Goal: Transaction & Acquisition: Purchase product/service

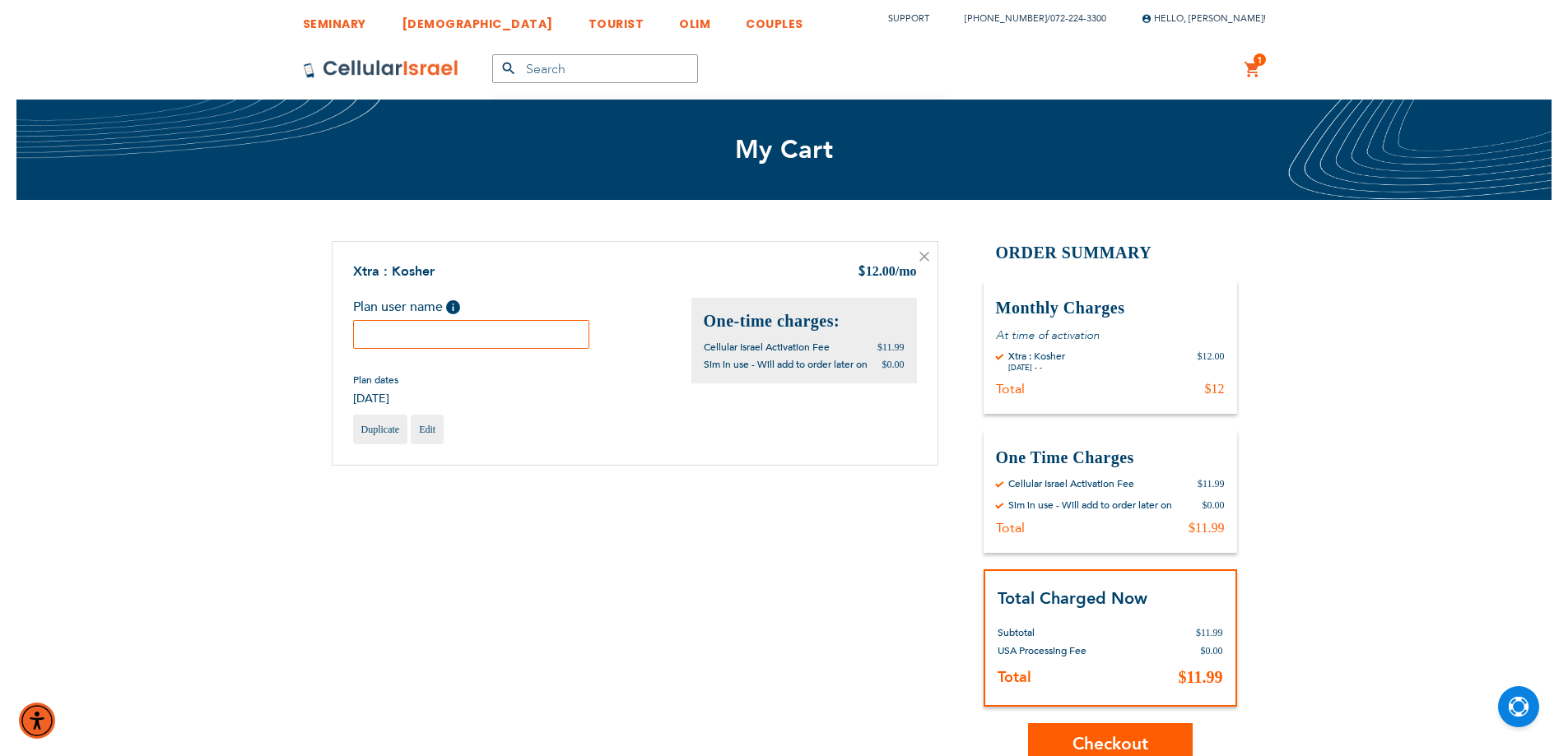
click at [428, 332] on input "text" at bounding box center [472, 334] width 237 height 28
paste input "Shaya"
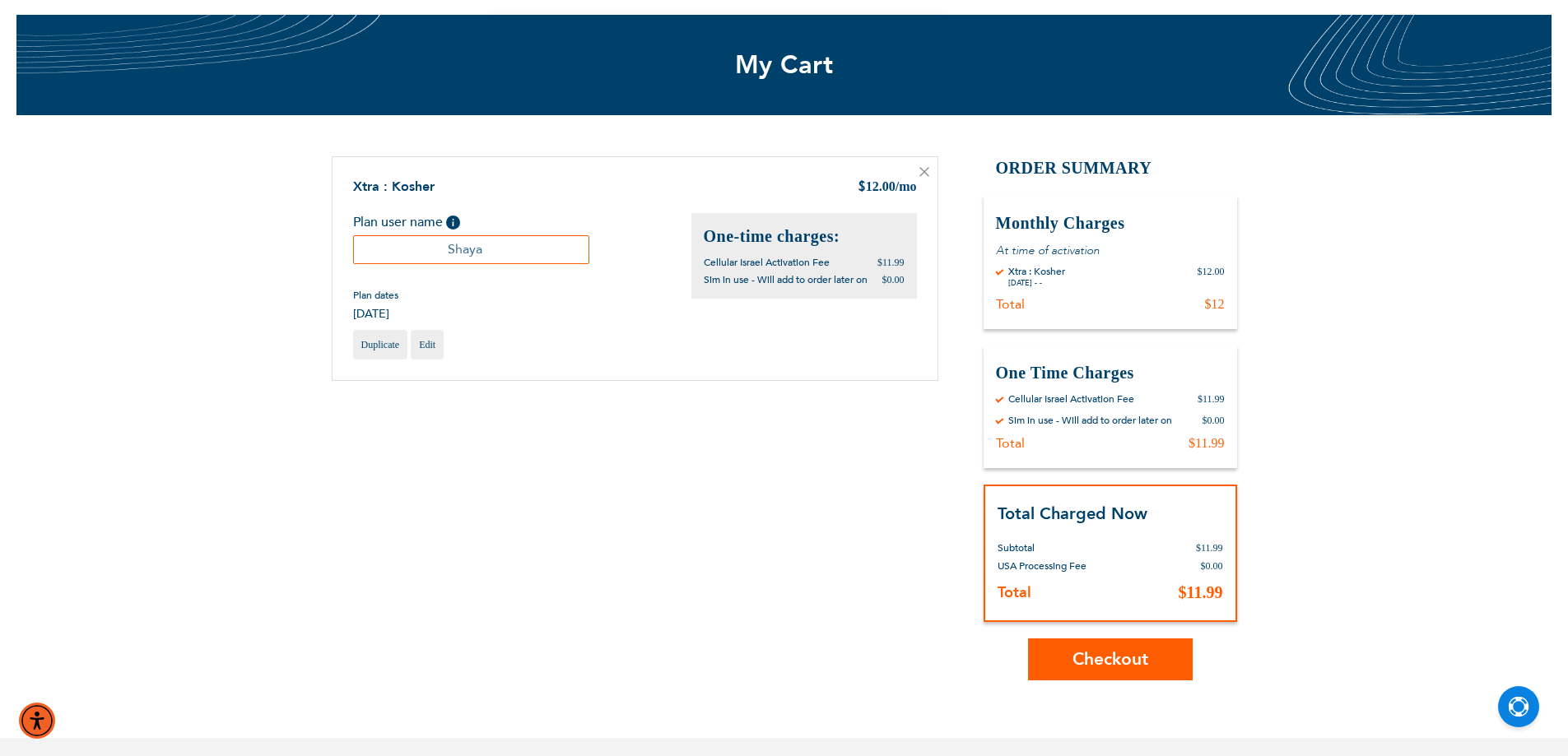
scroll to position [164, 0]
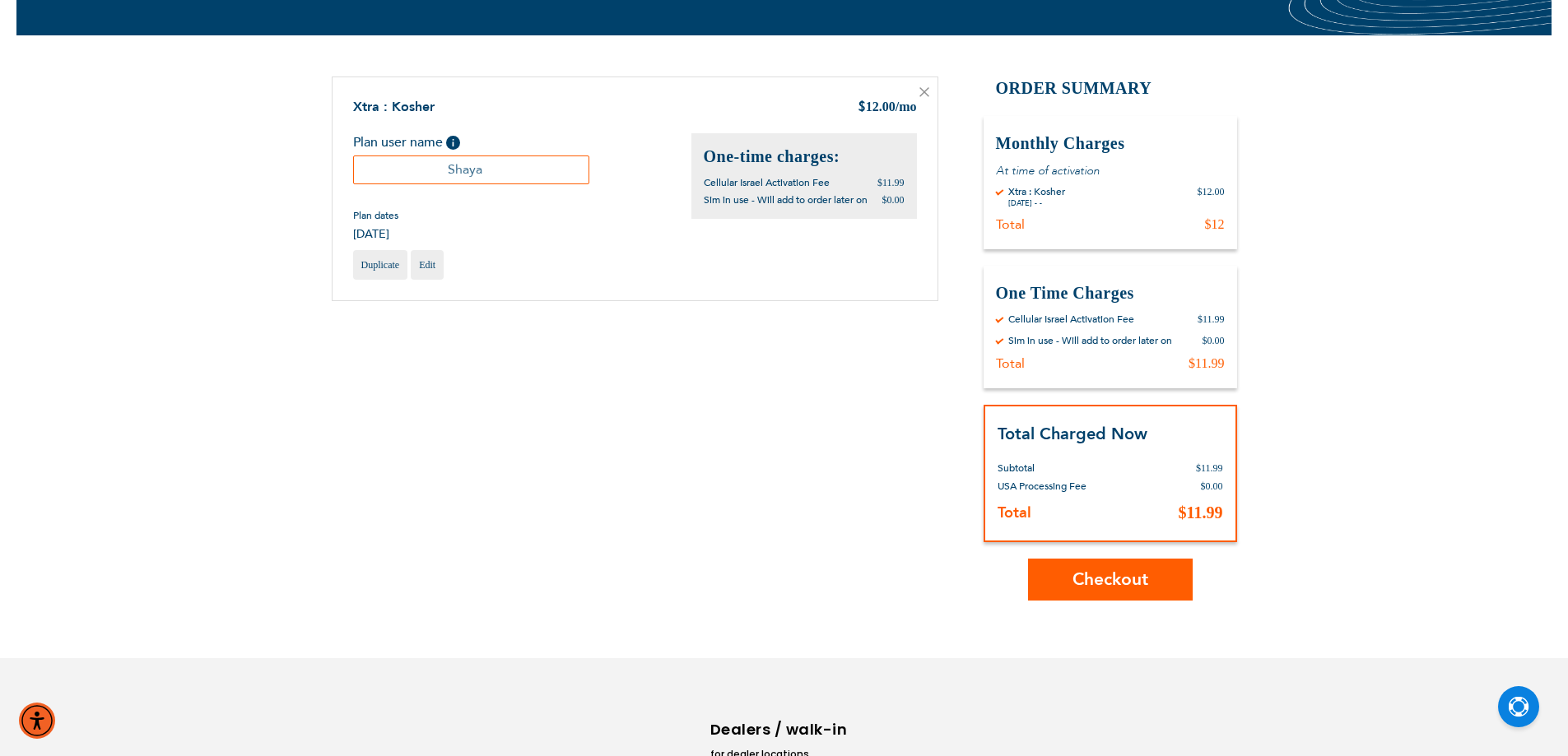
type input "Shaya"
click at [1077, 584] on span "Checkout" at bounding box center [1111, 579] width 76 height 24
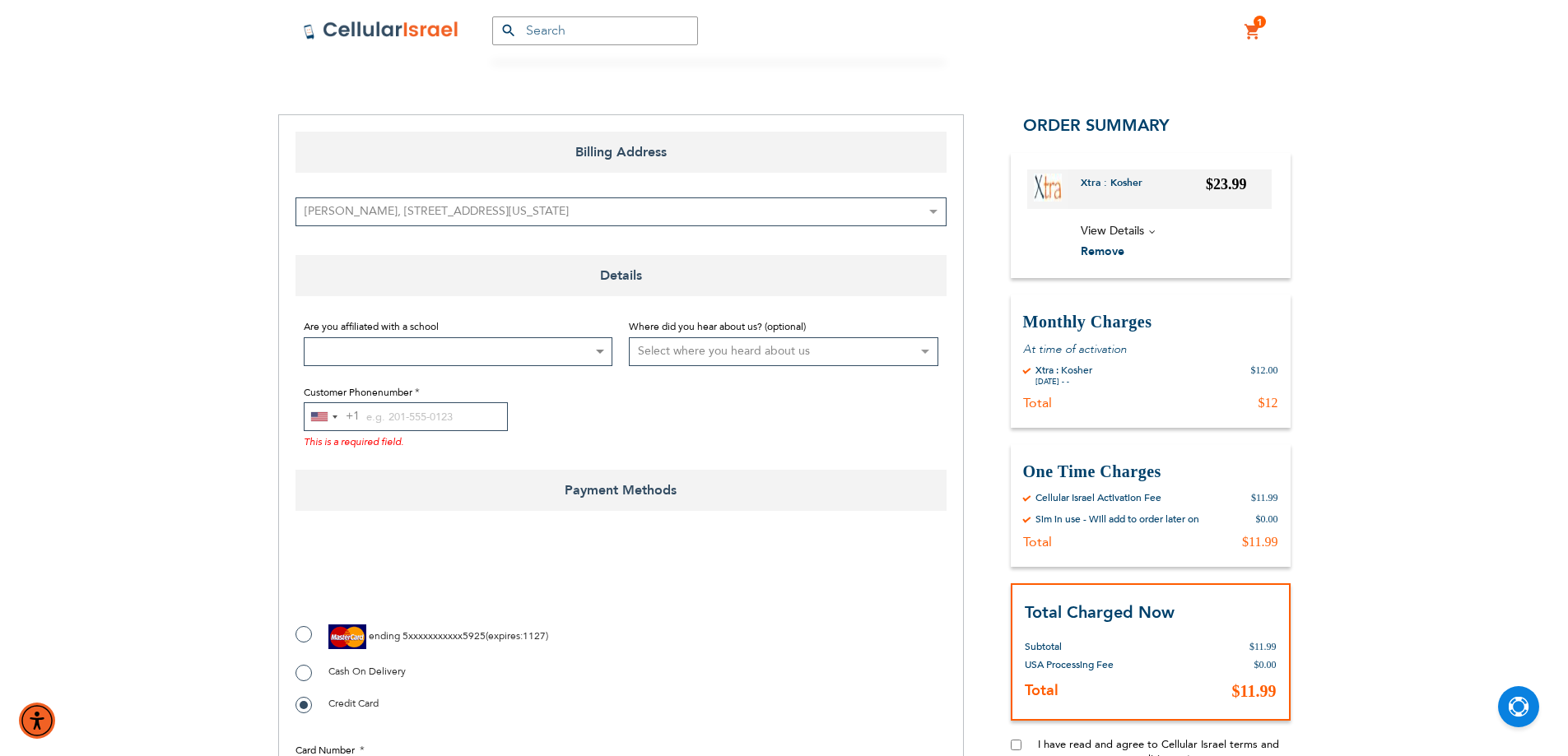
scroll to position [164, 0]
click at [450, 359] on span at bounding box center [458, 350] width 309 height 28
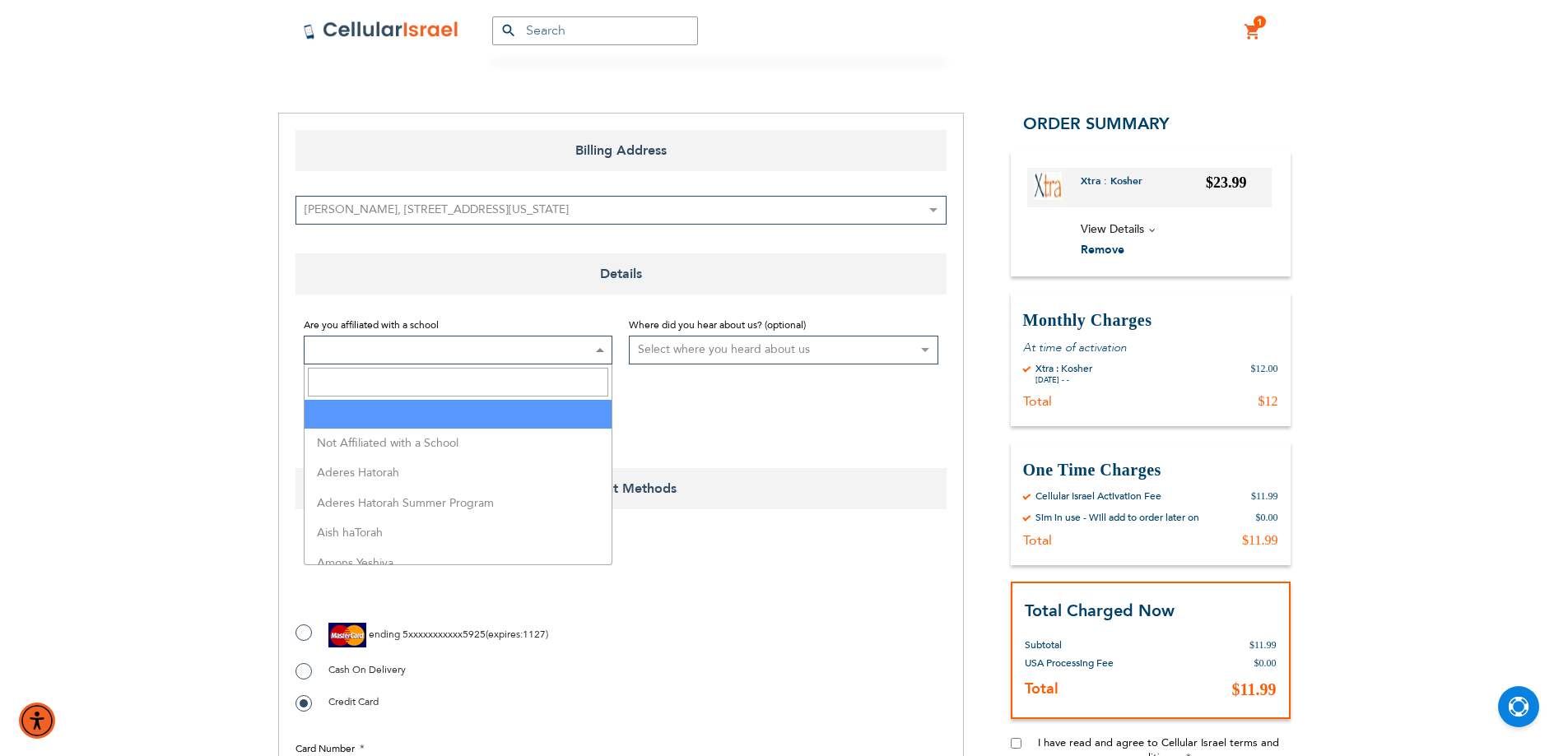
click at [457, 382] on input "Search" at bounding box center [457, 382] width 301 height 28
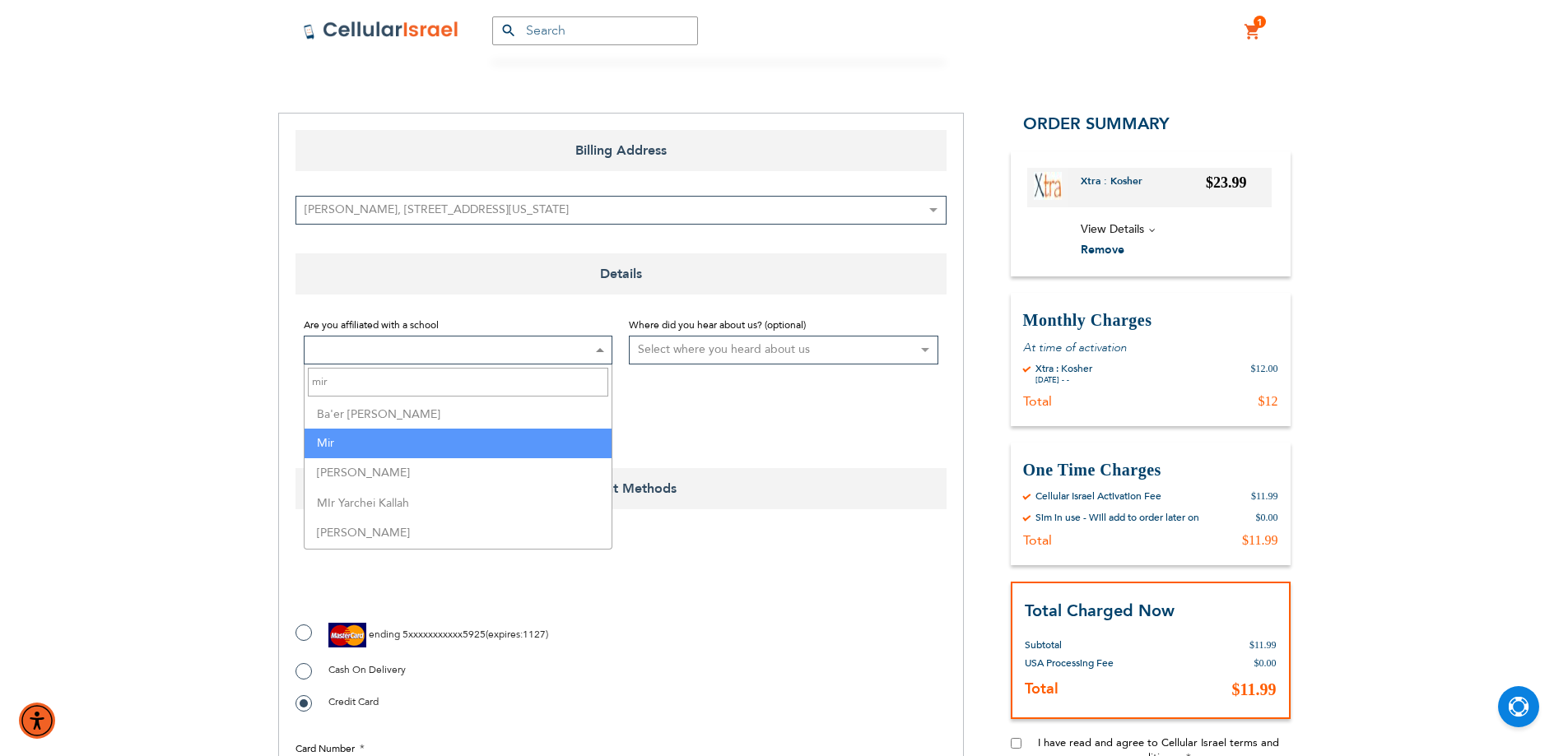
type input "mir"
select select "114"
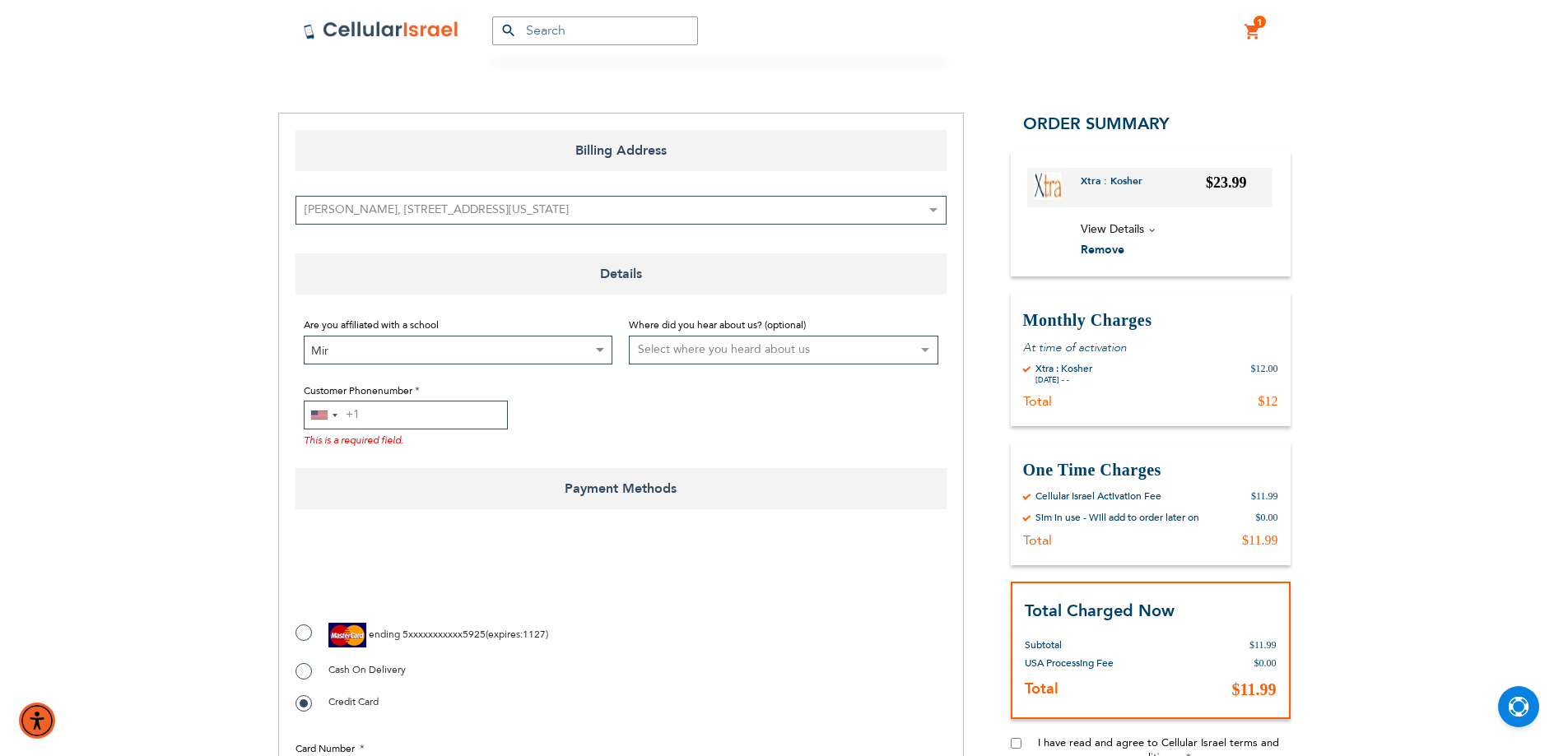
click at [441, 416] on input "Customer Phonenumber" at bounding box center [405, 415] width 204 height 28
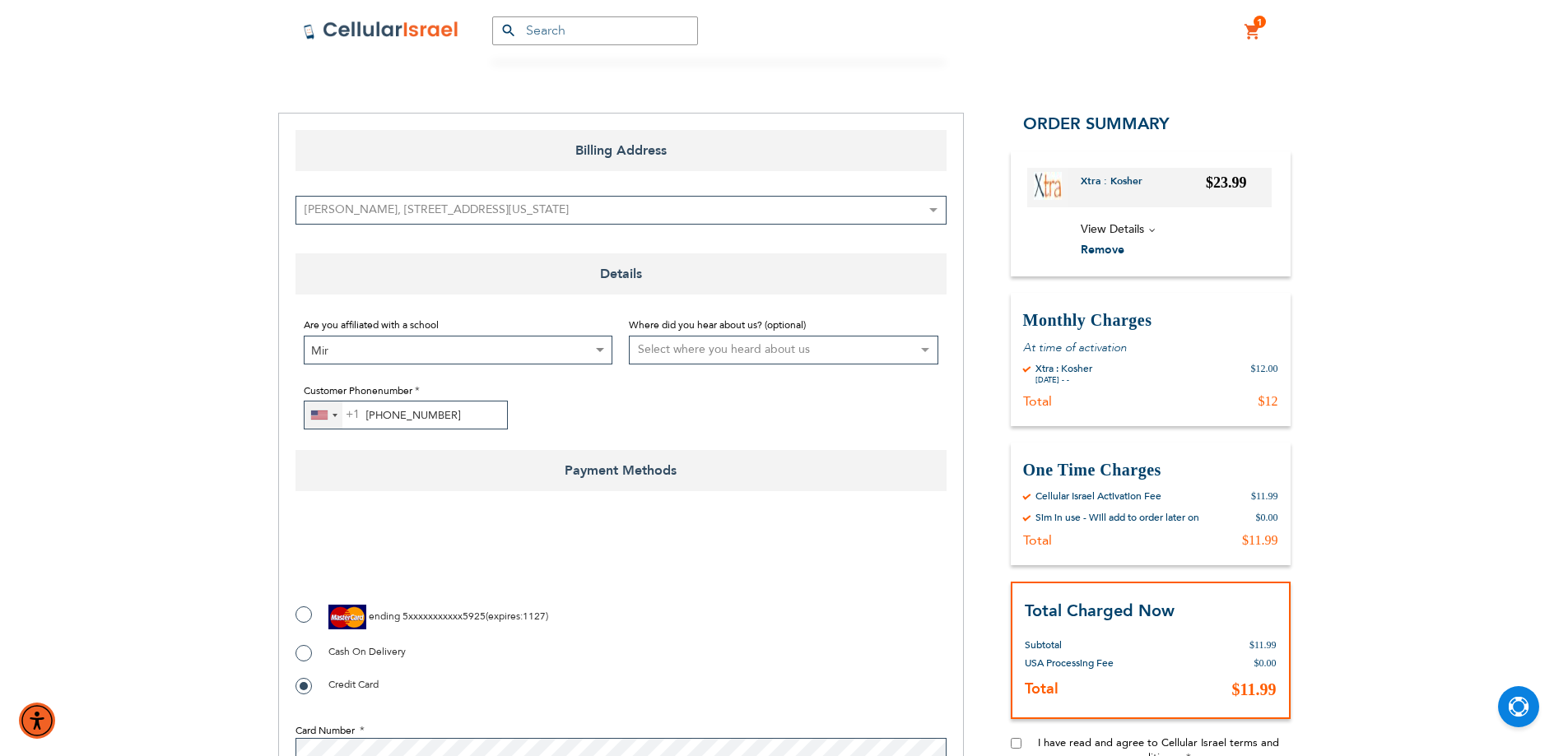
type input "[PHONE_NUMBER]"
click at [317, 415] on div "[GEOGRAPHIC_DATA] +1" at bounding box center [319, 415] width 16 height 9
type input "972"
click at [369, 481] on span "+972" at bounding box center [382, 478] width 28 height 21
checkbox input "true"
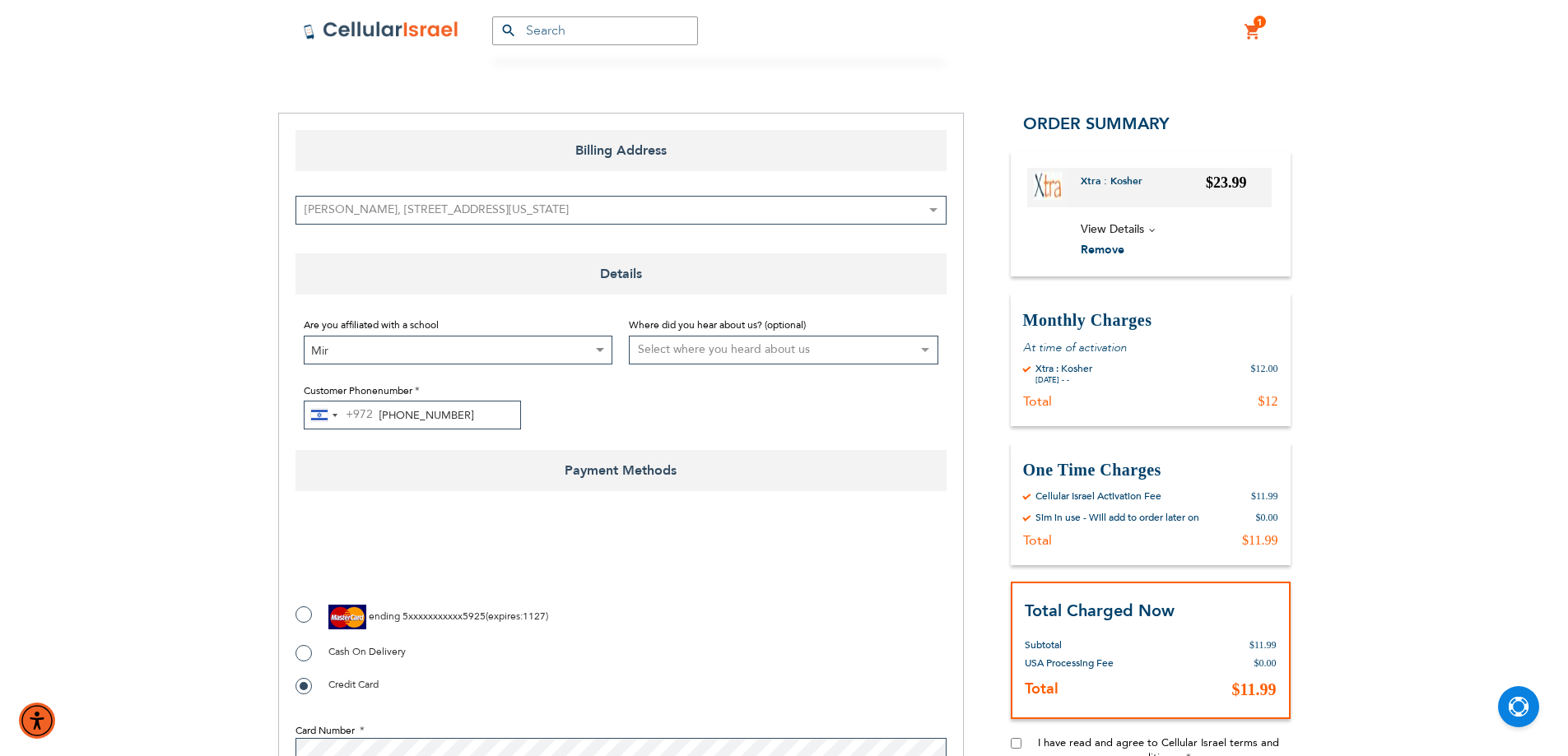
click at [382, 618] on span "ending" at bounding box center [384, 617] width 31 height 13
radio input "true"
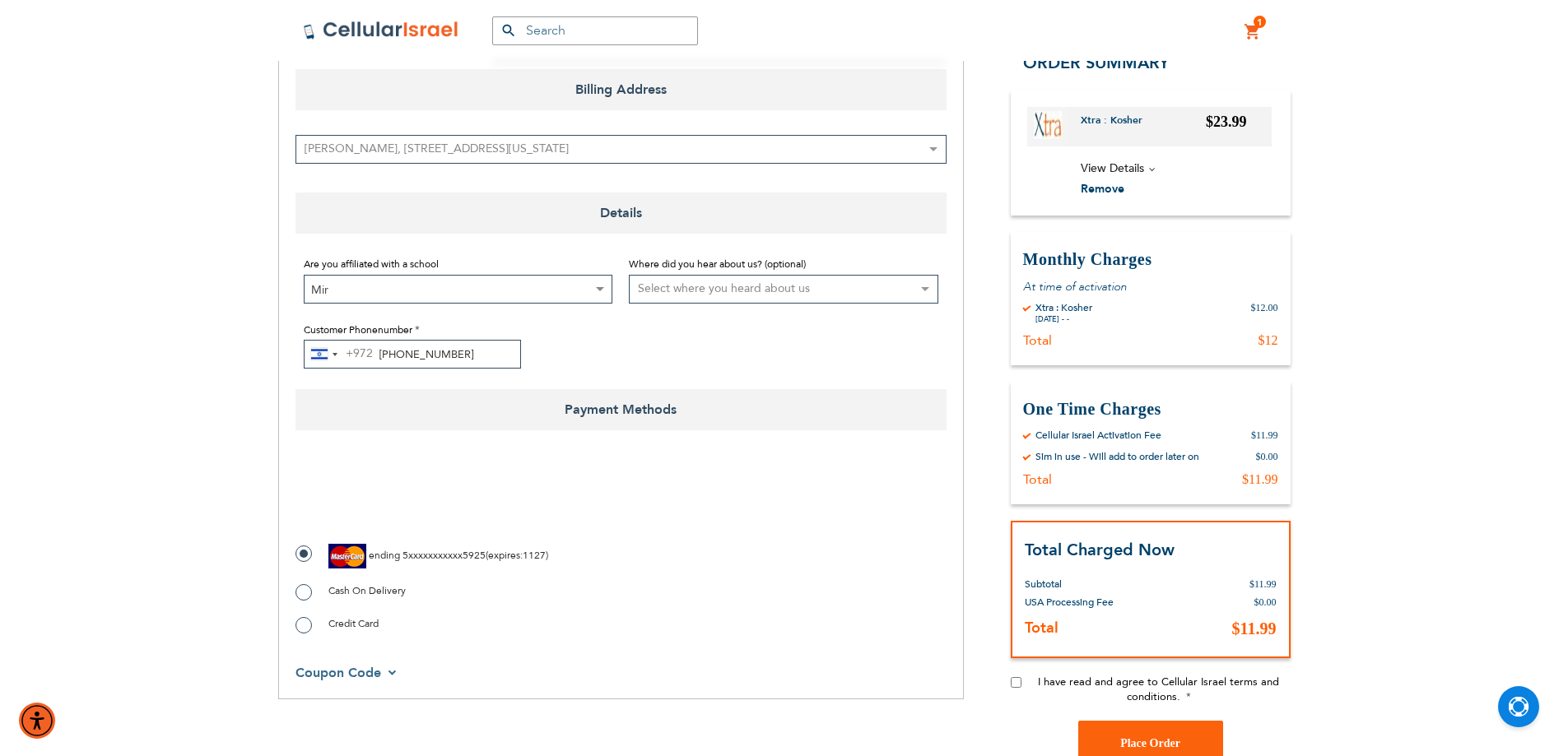
scroll to position [329, 0]
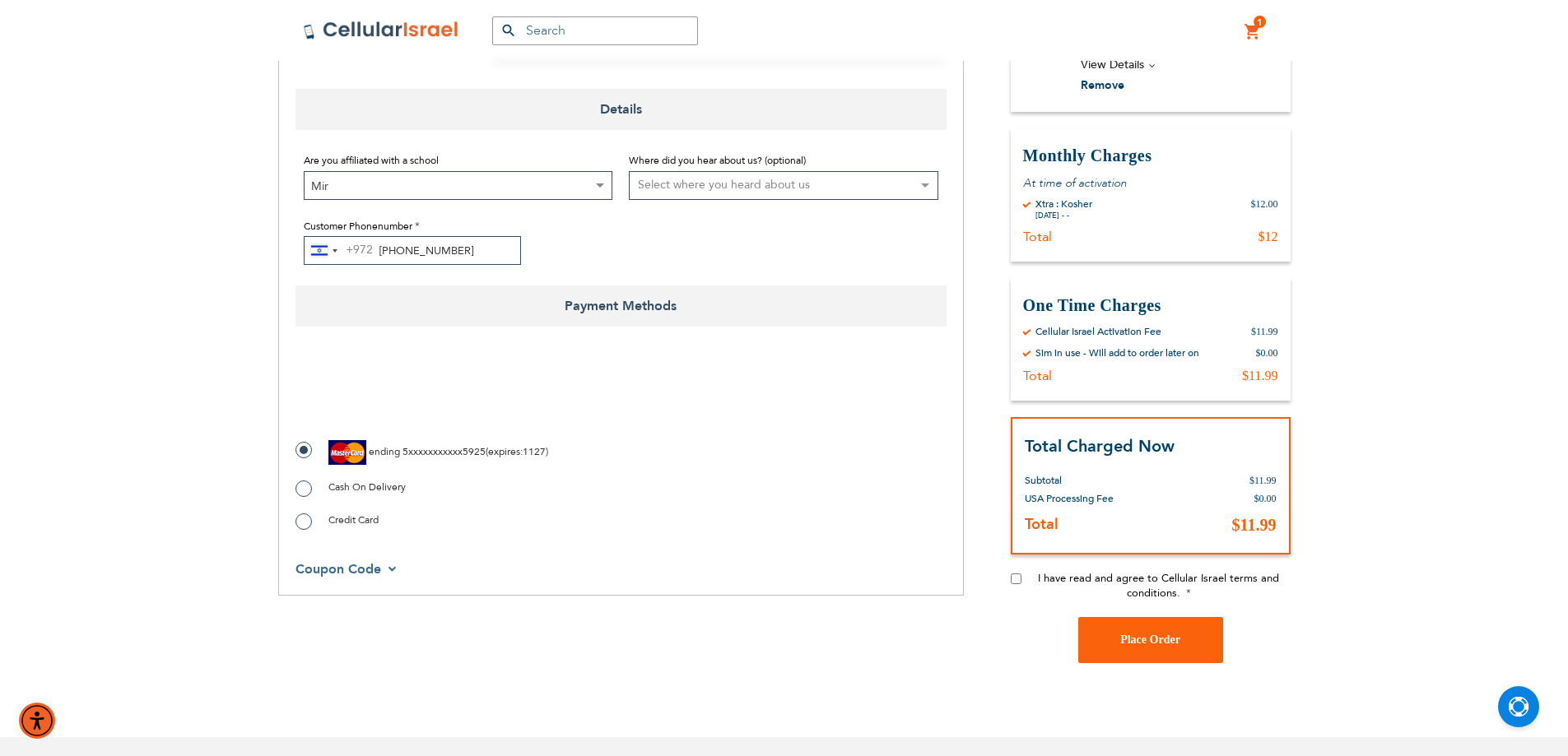
click at [1013, 581] on input "I have read and agree to Cellular Israel terms and conditions." at bounding box center [1016, 579] width 10 height 10
checkbox input "true"
click at [1154, 639] on span "Place Order" at bounding box center [1150, 639] width 60 height 12
